Goal: Find contact information: Find contact information

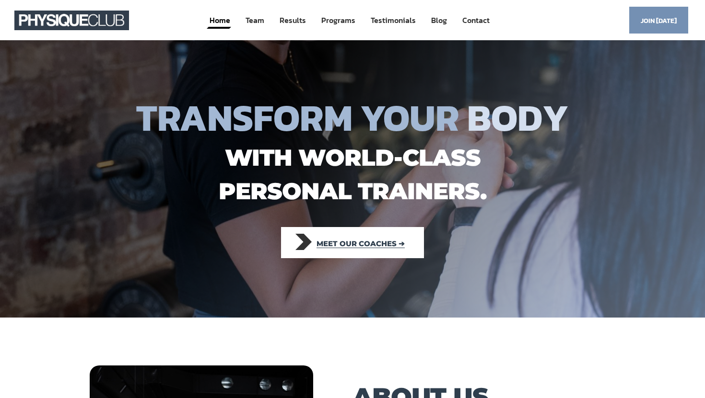
click at [374, 242] on span "Meet our coaches ➔" at bounding box center [360, 243] width 88 height 21
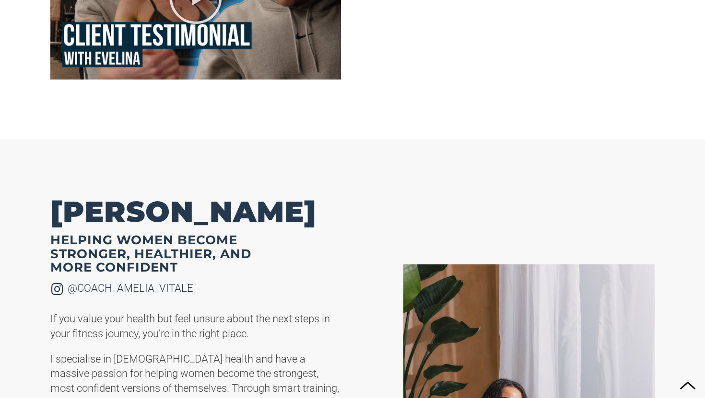
scroll to position [1562, 0]
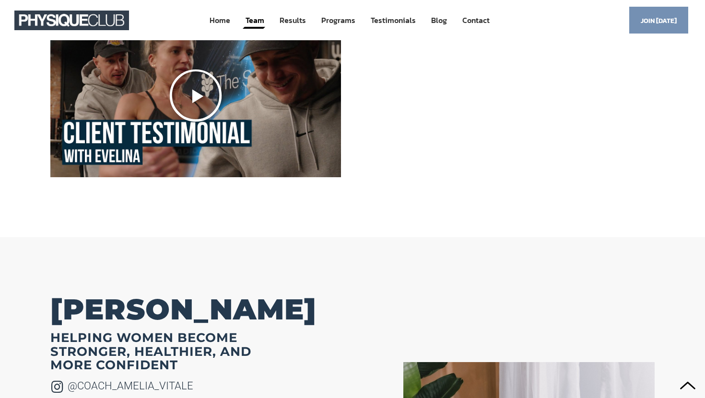
click at [185, 93] on icon "Play Video" at bounding box center [195, 95] width 55 height 55
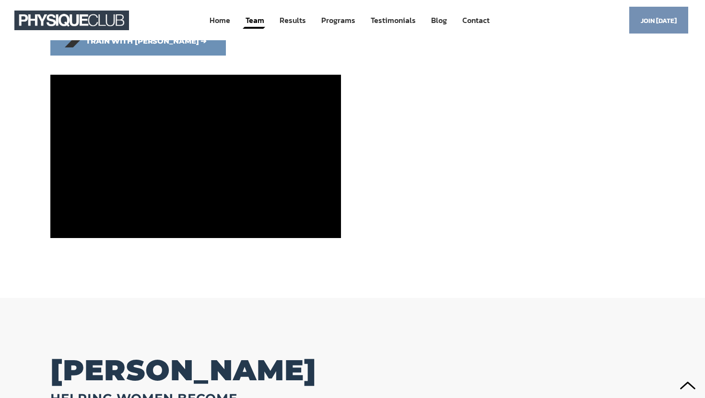
scroll to position [1497, 0]
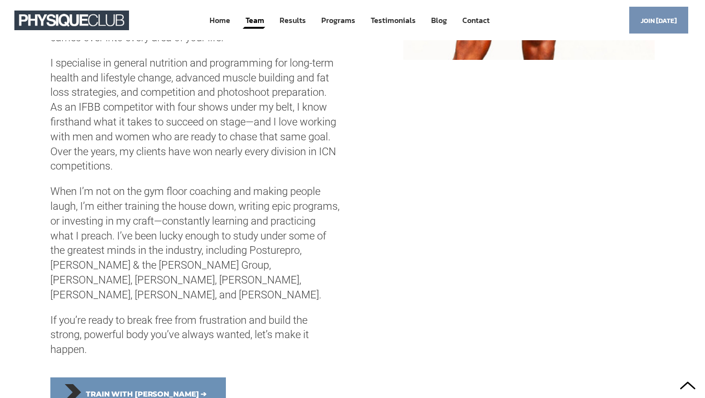
scroll to position [1028, 0]
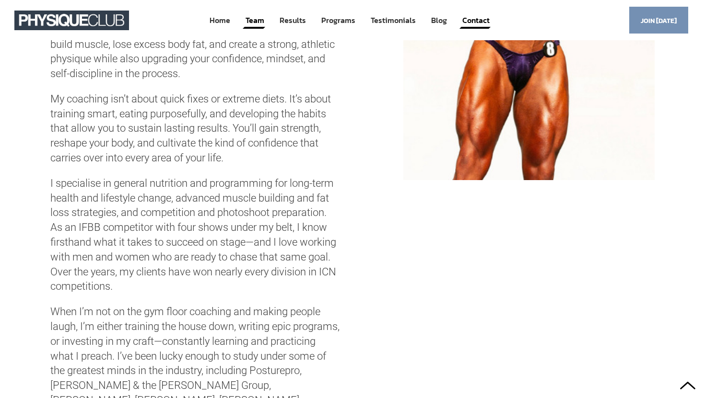
click at [469, 24] on link "Contact" at bounding box center [475, 21] width 29 height 18
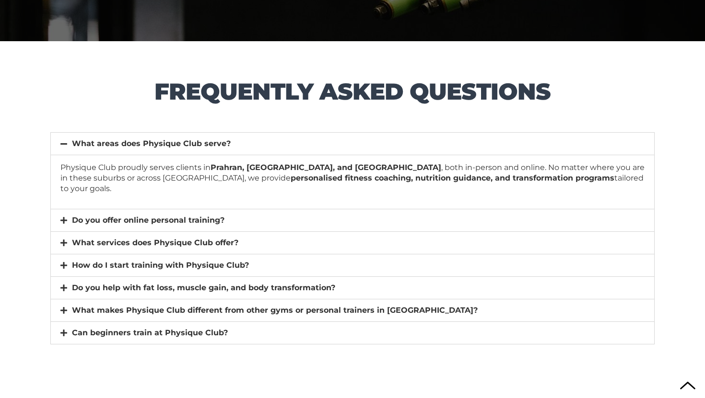
scroll to position [6589, 0]
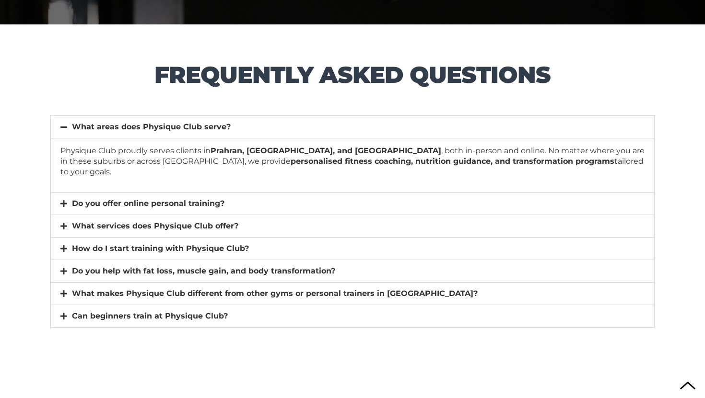
click at [112, 215] on div "What services does Physique Club offer?" at bounding box center [352, 226] width 603 height 22
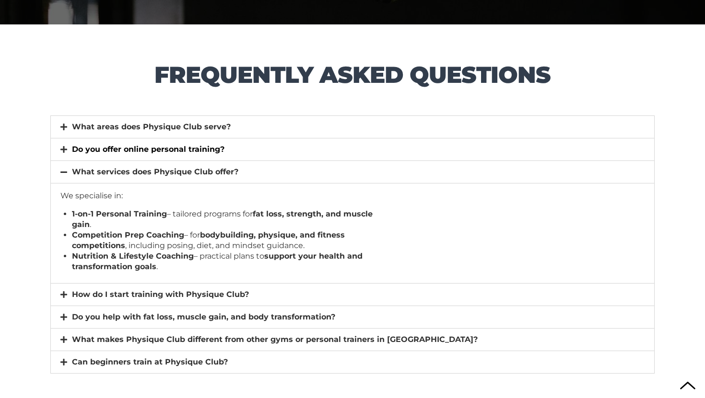
click at [134, 145] on link "Do you offer online personal training?" at bounding box center [148, 149] width 152 height 9
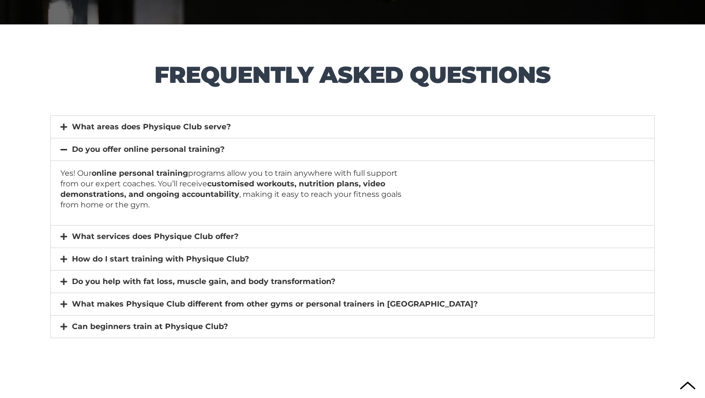
click at [138, 132] on div "What areas does Physique Club serve?" at bounding box center [352, 127] width 603 height 22
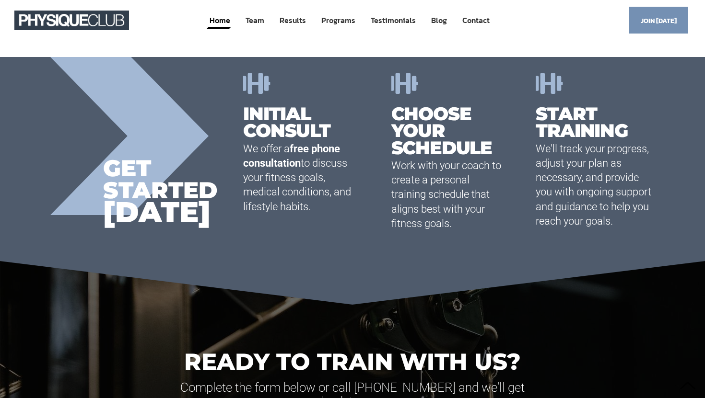
scroll to position [5673, 0]
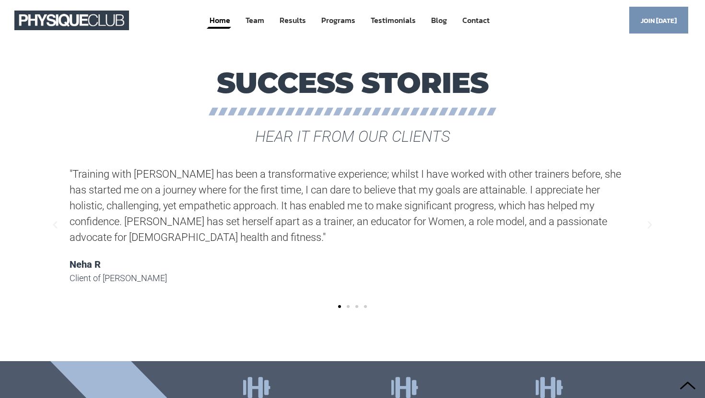
click at [100, 25] on img at bounding box center [71, 21] width 115 height 20
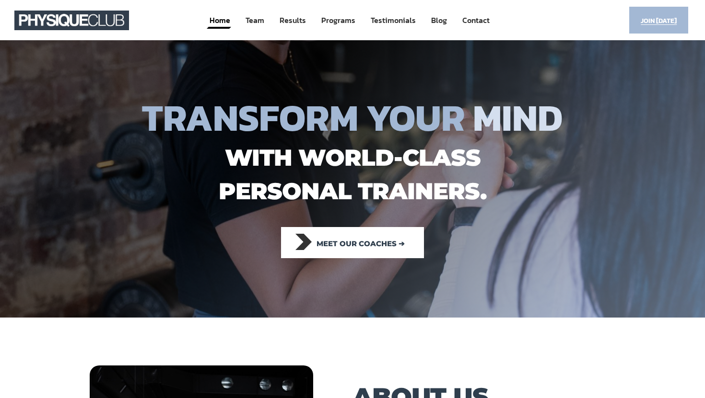
click at [656, 18] on span "Join [DATE]" at bounding box center [658, 21] width 36 height 19
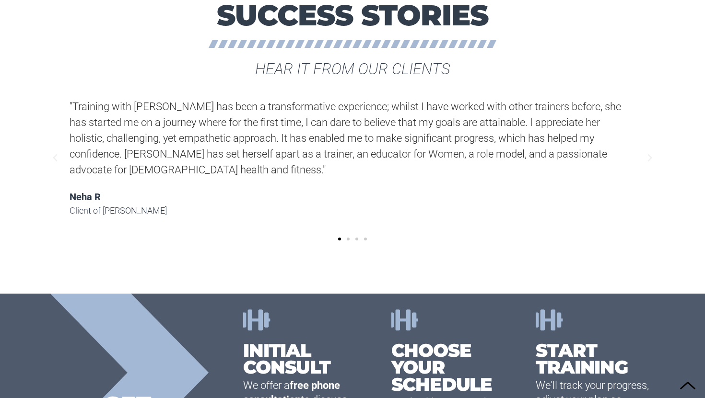
scroll to position [6354, 0]
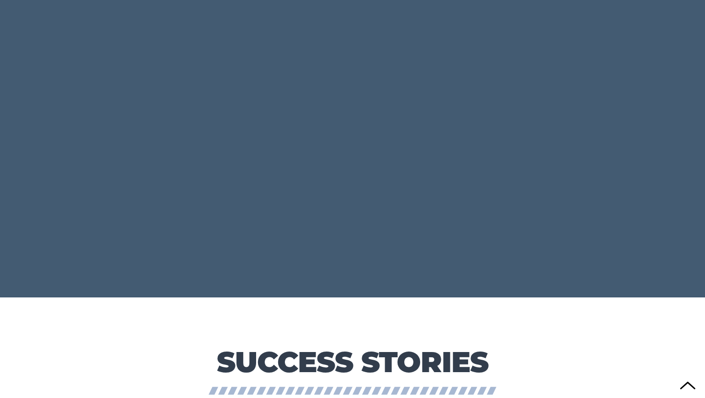
scroll to position [4808, 0]
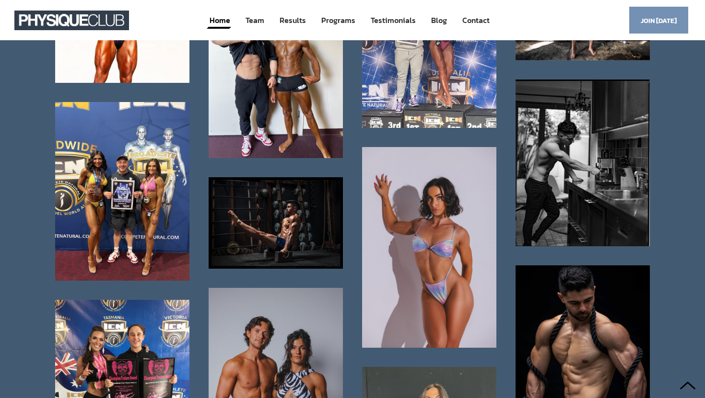
click at [92, 24] on img at bounding box center [71, 21] width 115 height 20
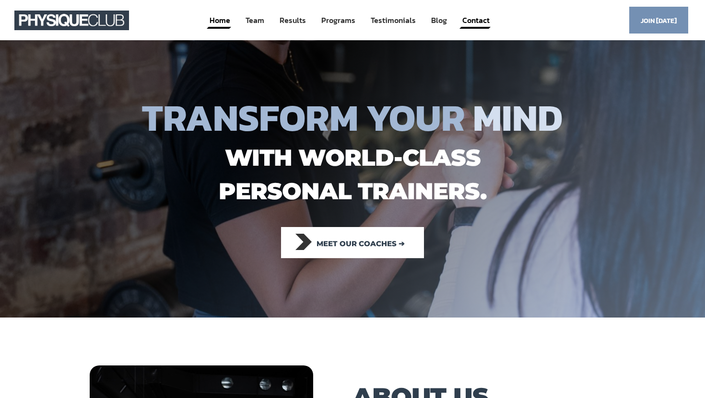
click at [465, 21] on link "Contact" at bounding box center [475, 21] width 29 height 18
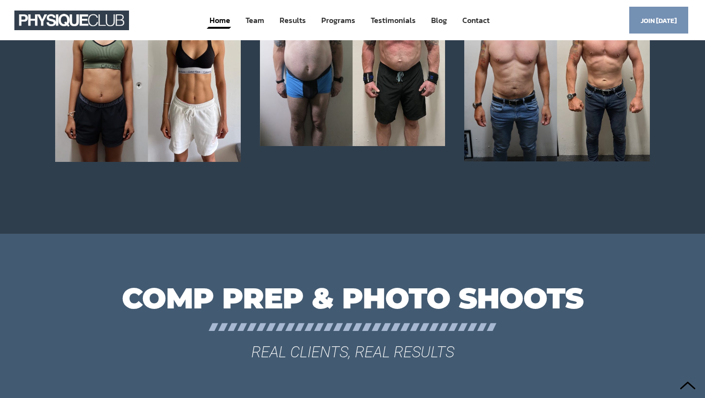
scroll to position [3695, 0]
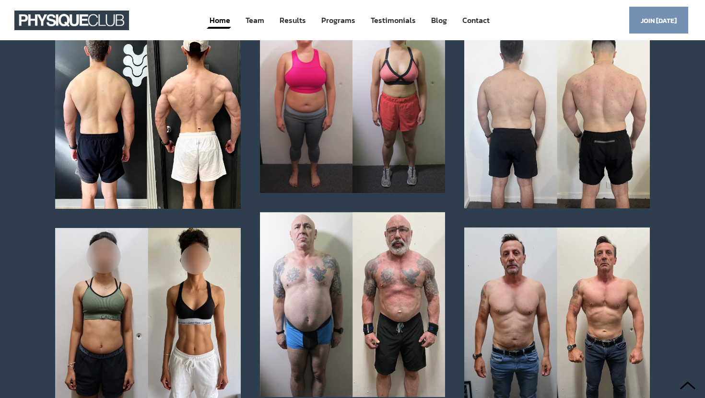
click at [227, 26] on link "Home" at bounding box center [220, 21] width 23 height 18
